Goal: Task Accomplishment & Management: Use online tool/utility

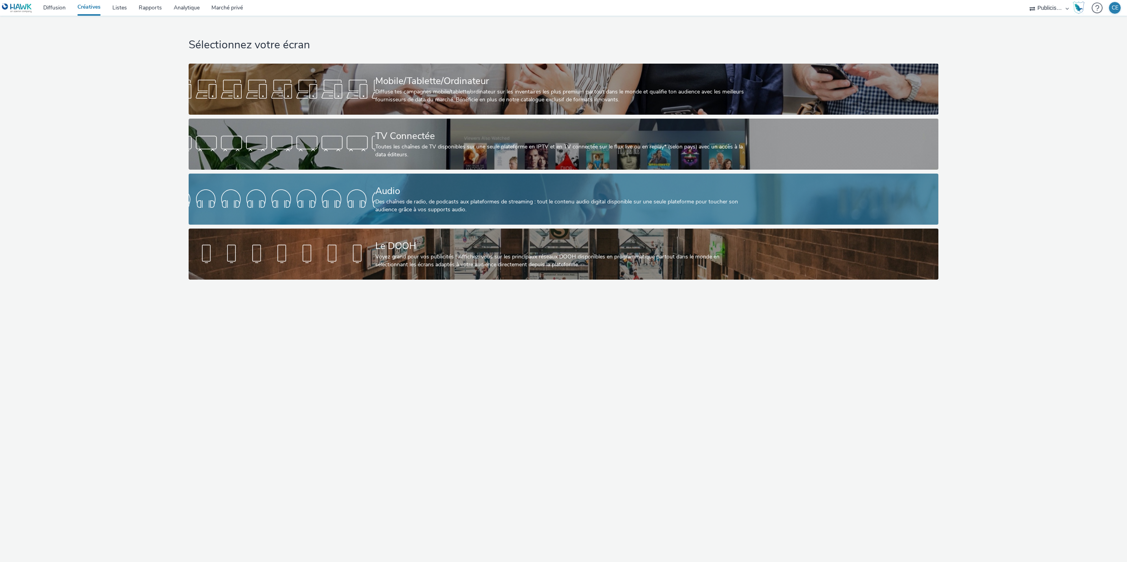
click at [372, 207] on div at bounding box center [282, 199] width 187 height 25
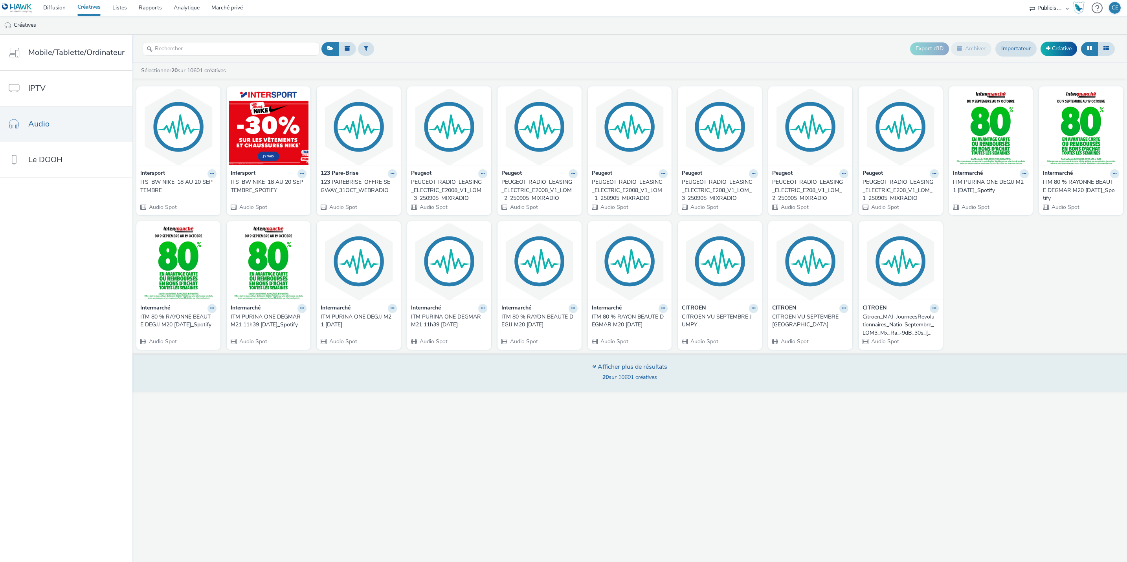
click at [595, 365] on div "Afficher plus de résultats" at bounding box center [629, 367] width 75 height 9
click at [592, 365] on div "Afficher plus de résultats" at bounding box center [629, 367] width 75 height 9
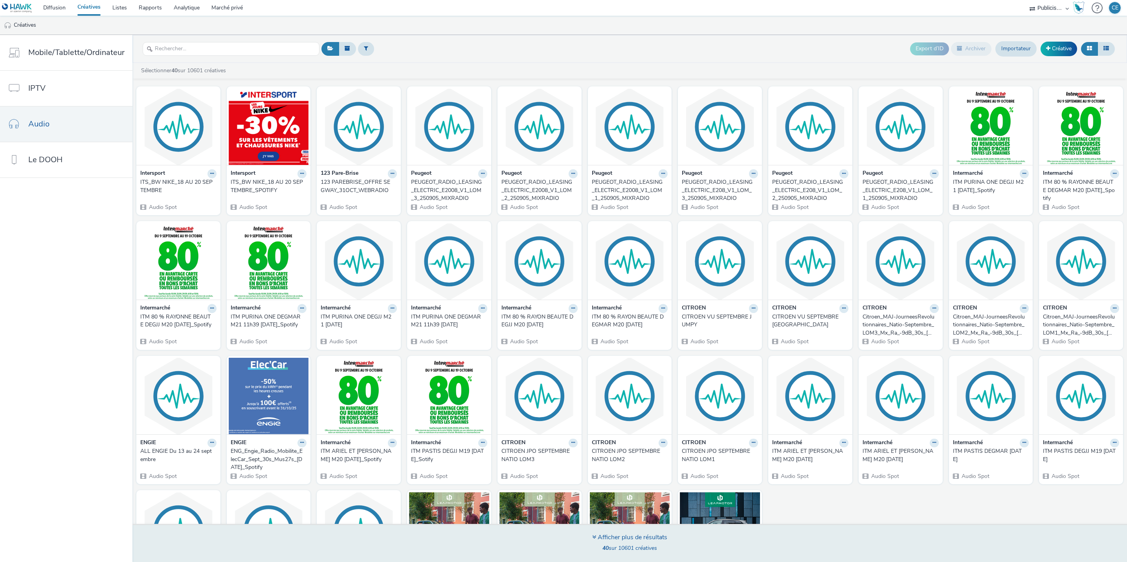
click at [594, 358] on figcaption at bounding box center [630, 344] width 80 height 25
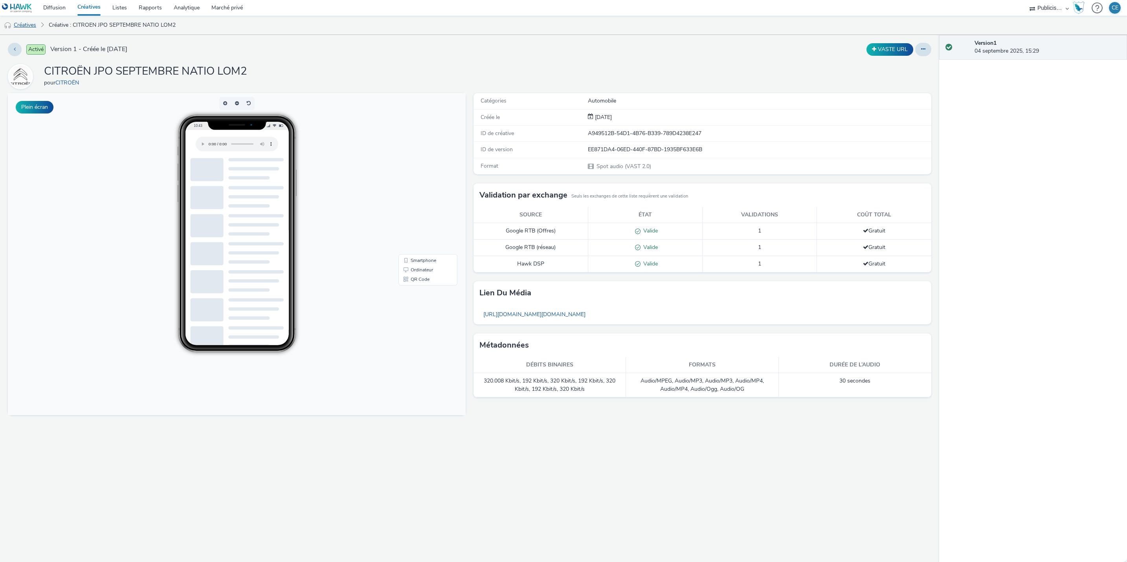
click at [18, 20] on link "Créatives" at bounding box center [20, 25] width 40 height 19
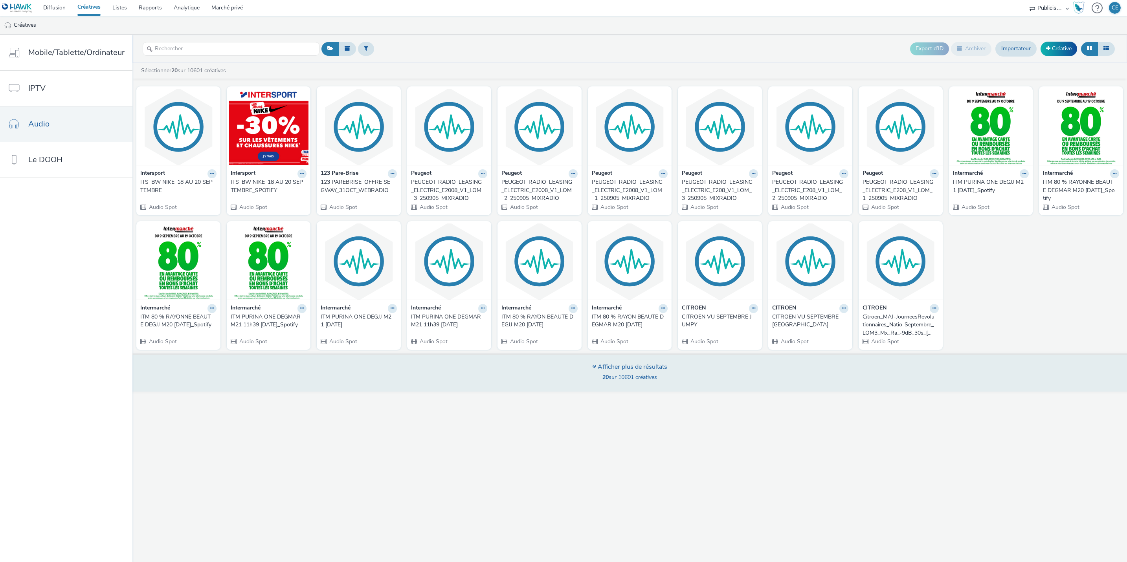
click at [592, 369] on icon at bounding box center [594, 366] width 4 height 6
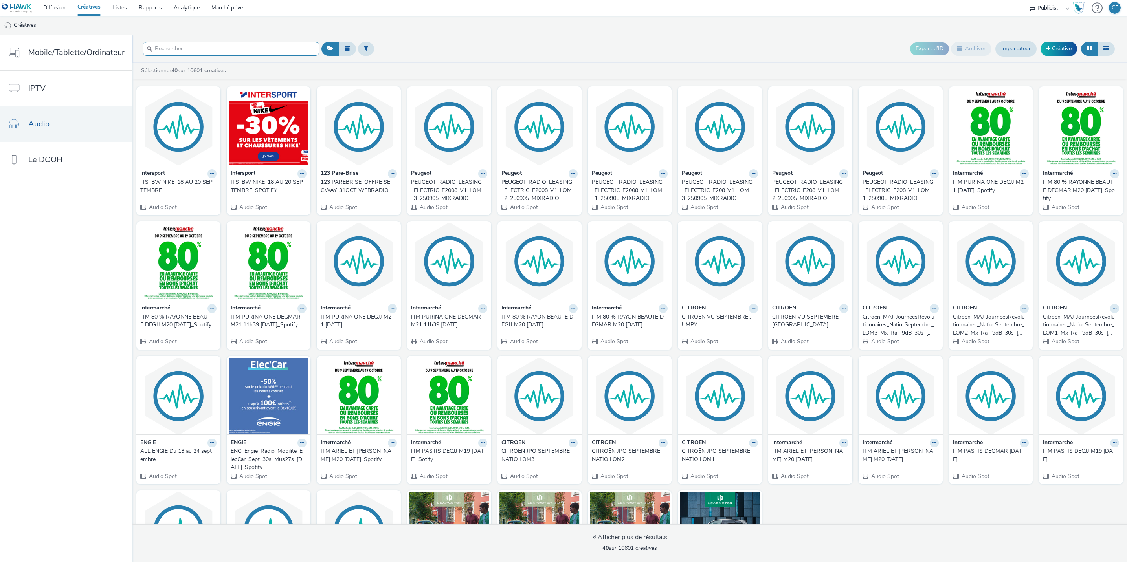
click at [222, 51] on input "text" at bounding box center [231, 49] width 177 height 14
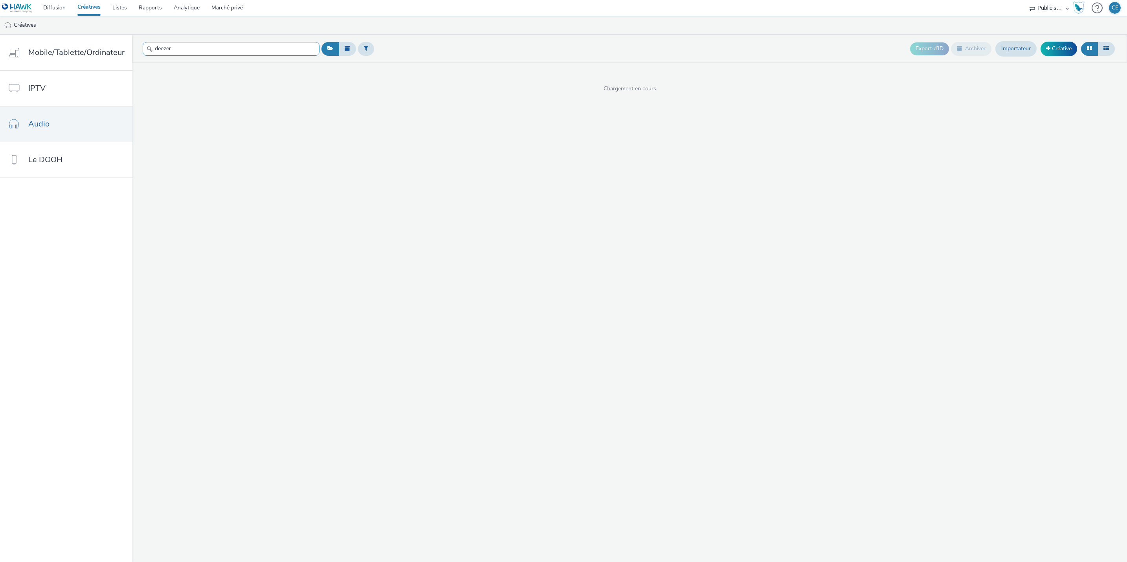
type input "deezer"
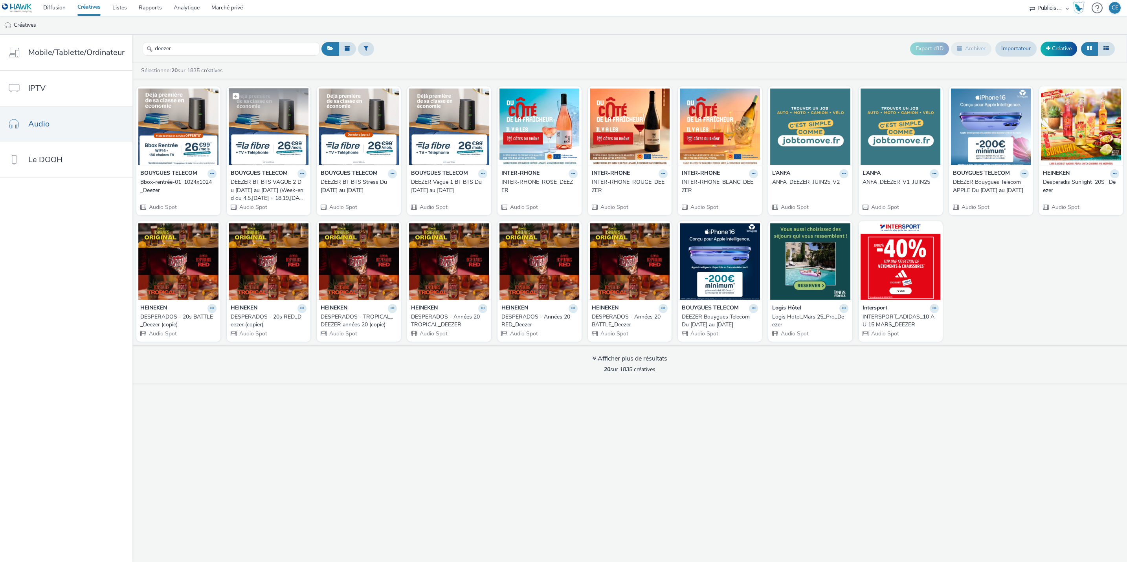
click at [282, 133] on img at bounding box center [269, 126] width 80 height 77
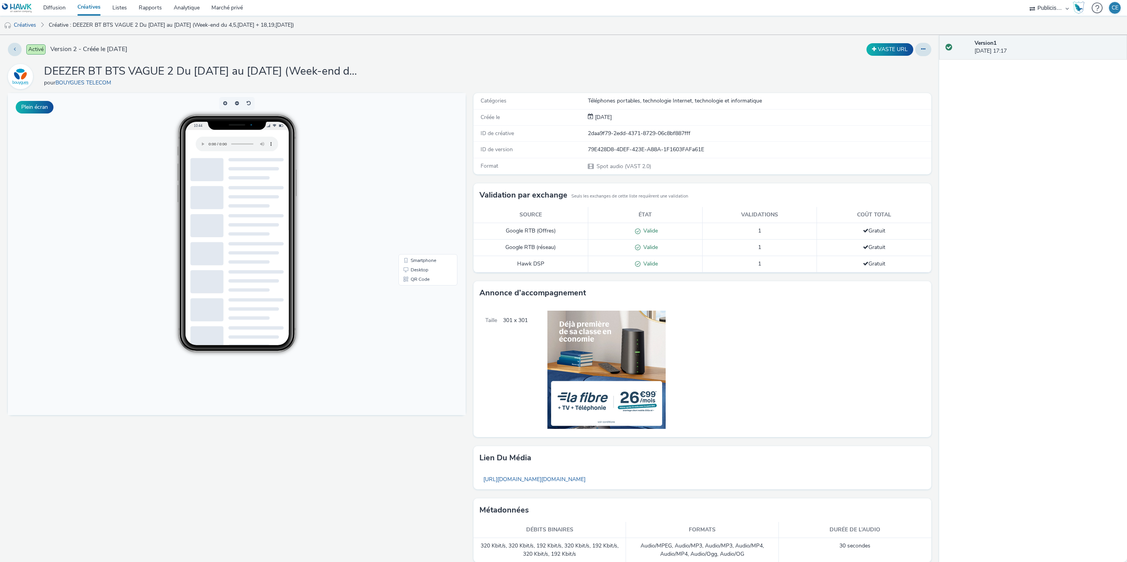
scroll to position [12, 0]
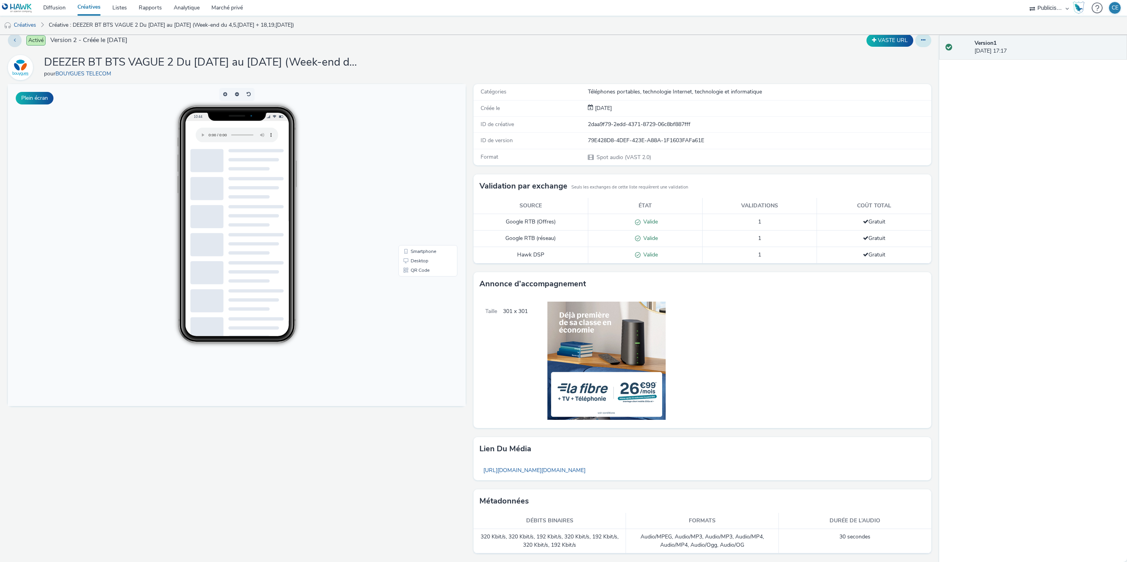
click at [921, 37] on icon at bounding box center [923, 40] width 4 height 6
click at [904, 59] on link "Modificateur" at bounding box center [901, 56] width 59 height 16
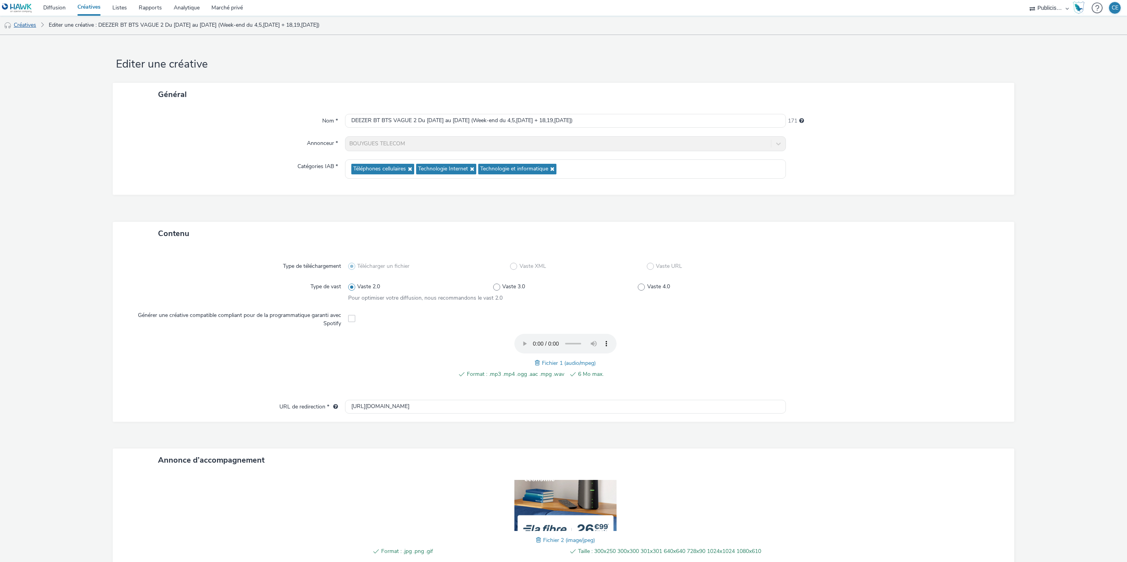
click at [17, 26] on font "Créatives" at bounding box center [25, 24] width 22 height 7
